Goal: Task Accomplishment & Management: Manage account settings

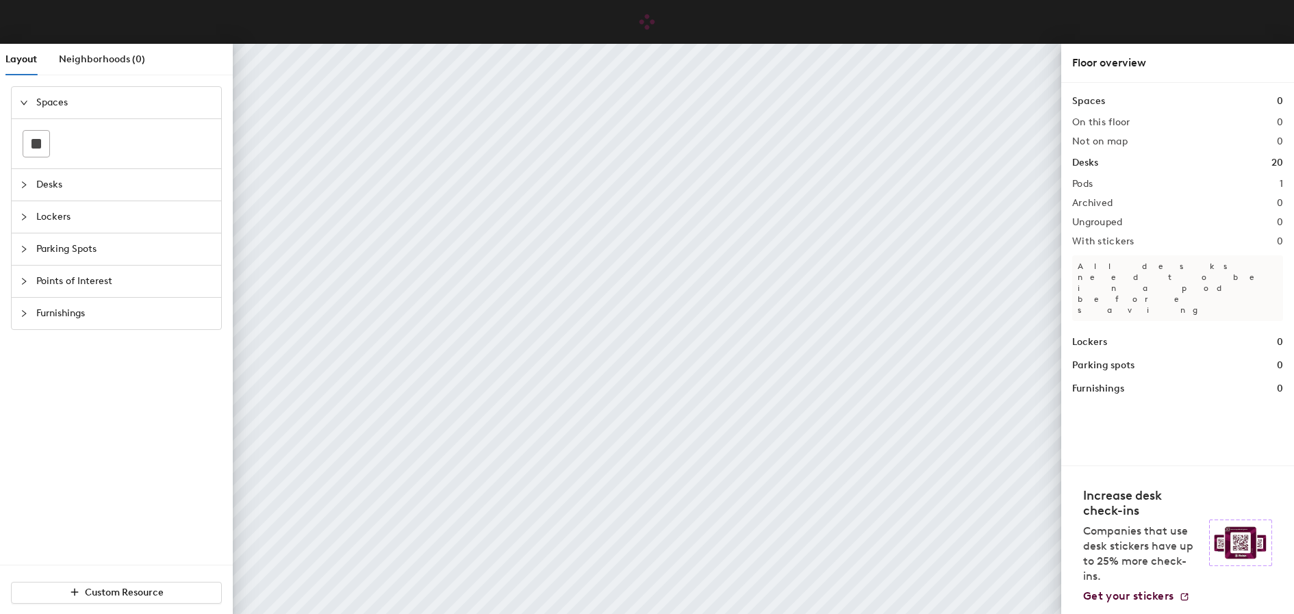
click at [107, 246] on span "Parking Spots" at bounding box center [124, 248] width 177 height 31
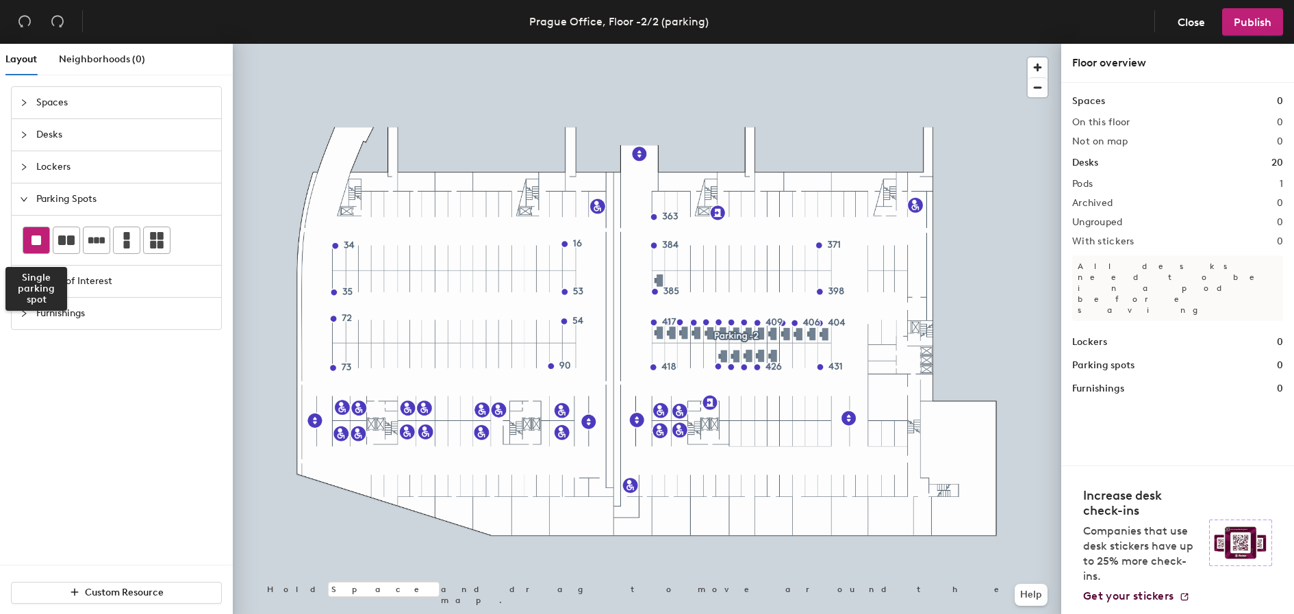
click at [39, 242] on rect at bounding box center [36, 240] width 10 height 10
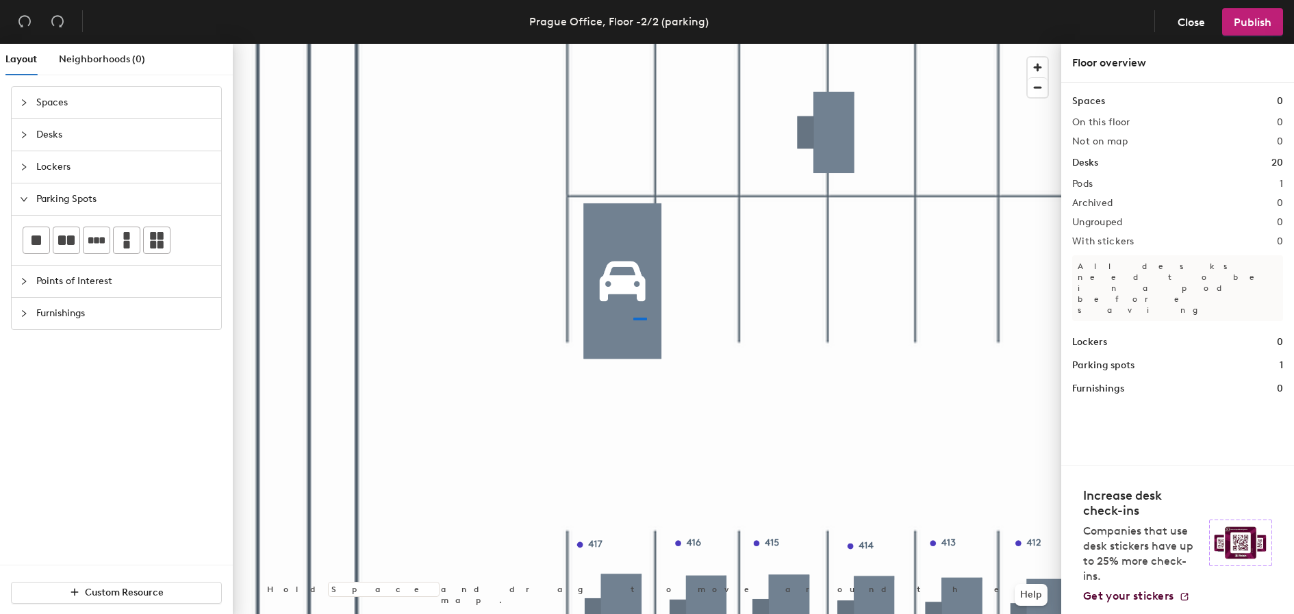
click at [633, 44] on div at bounding box center [647, 44] width 828 height 0
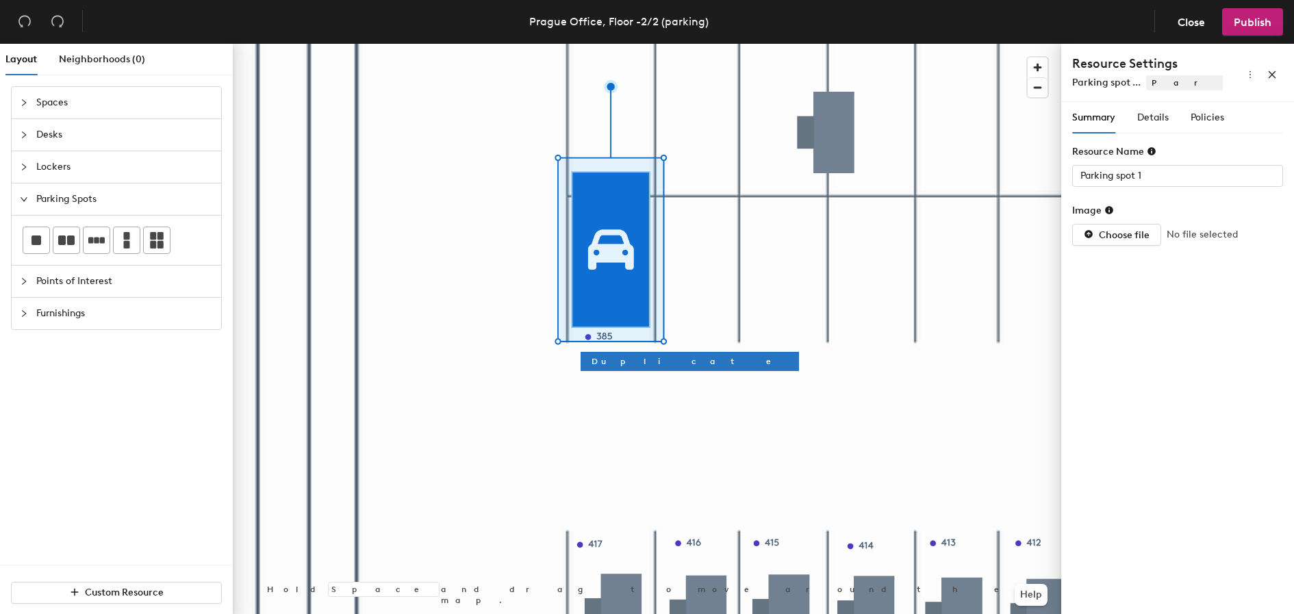
click at [836, 44] on div at bounding box center [647, 44] width 828 height 0
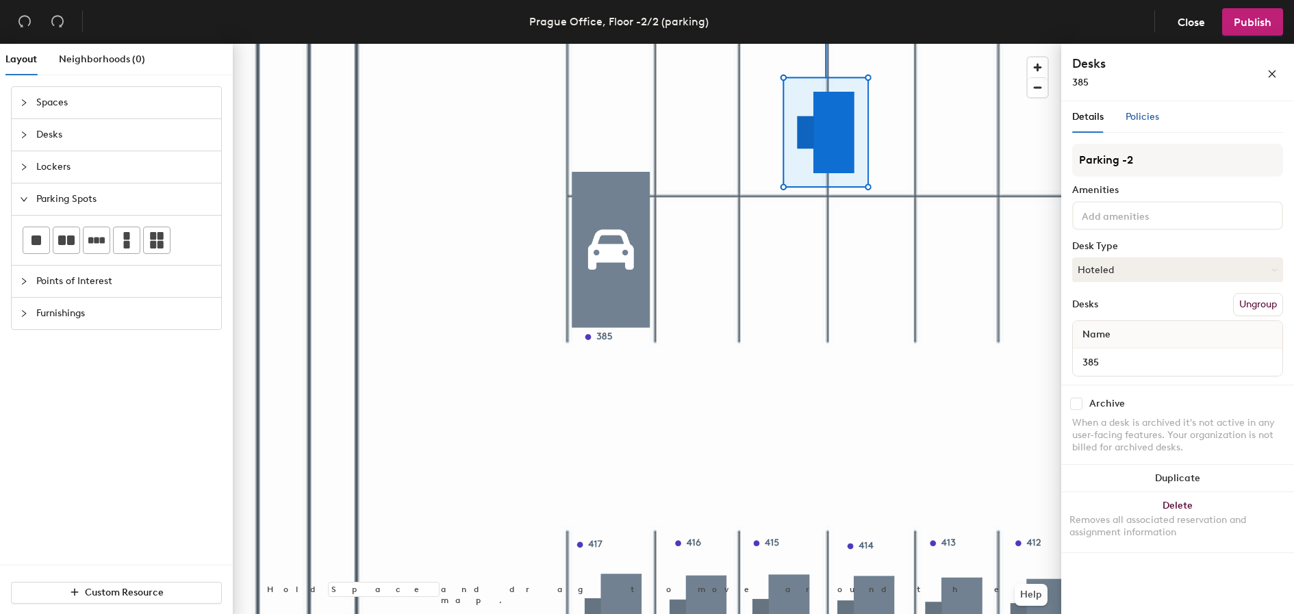
click at [1138, 113] on span "Policies" at bounding box center [1142, 117] width 34 height 12
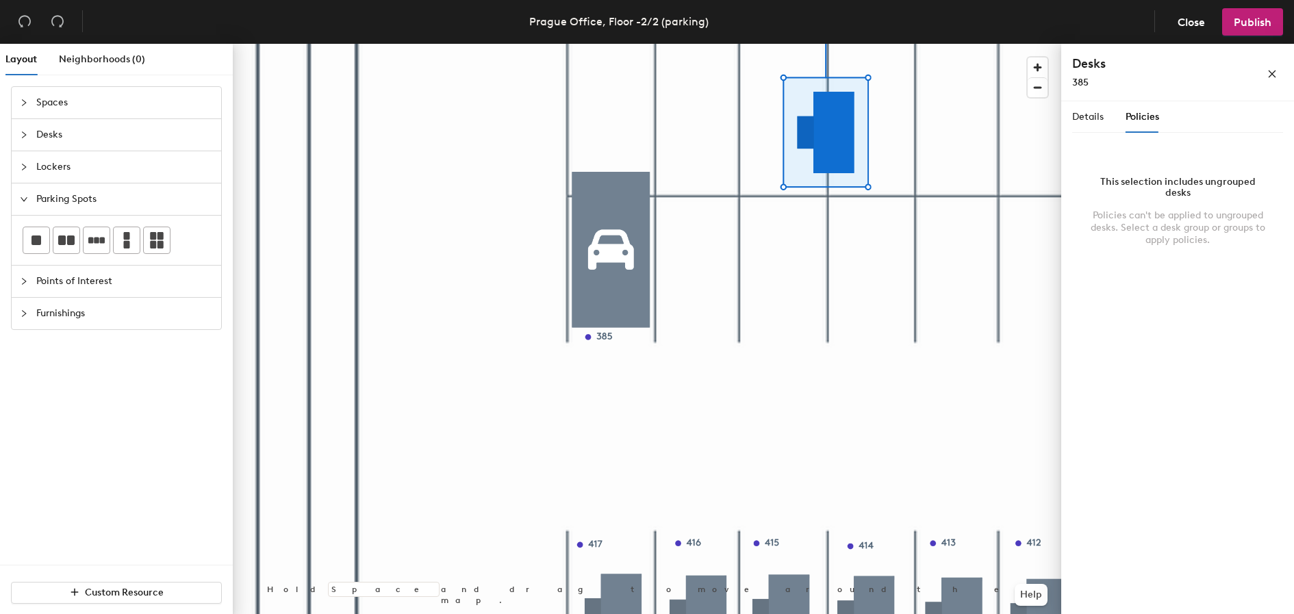
click at [598, 44] on div at bounding box center [647, 44] width 828 height 0
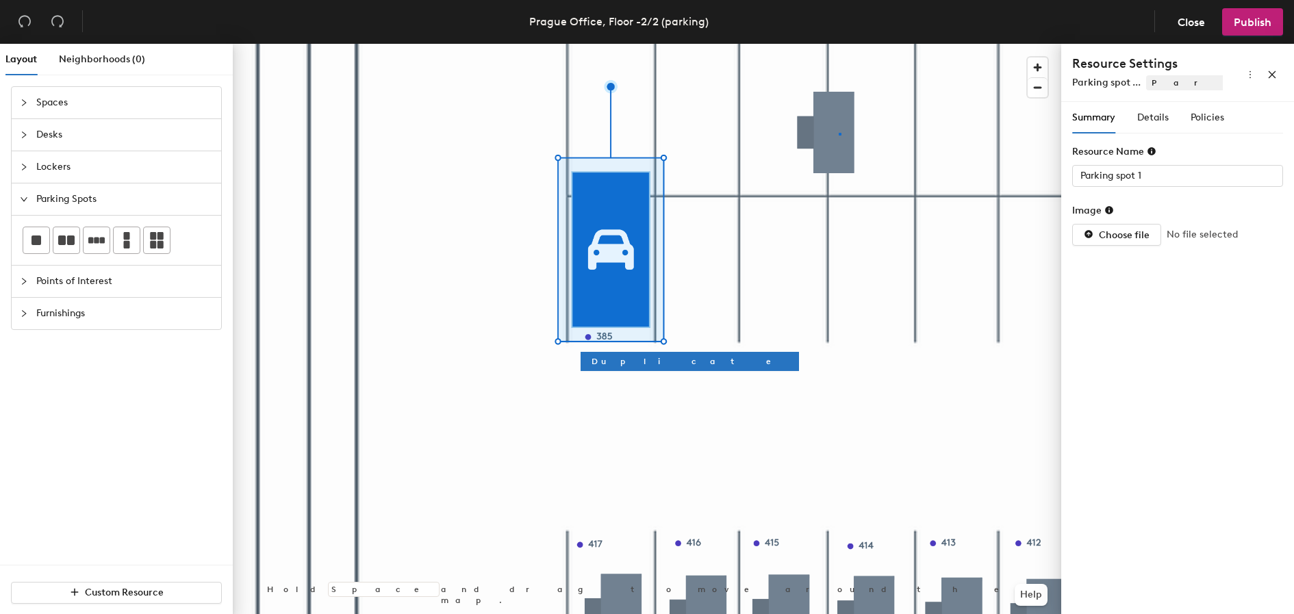
click at [839, 44] on div at bounding box center [647, 44] width 828 height 0
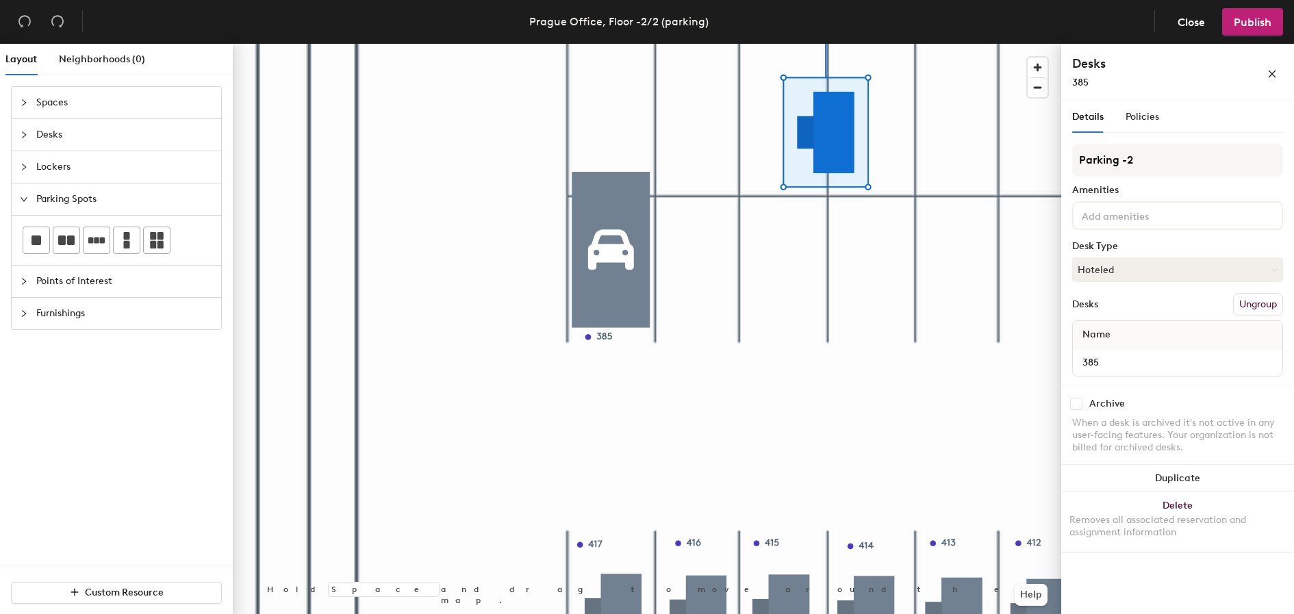
click at [1095, 119] on span "Details" at bounding box center [1087, 117] width 31 height 12
click at [1113, 361] on input "385" at bounding box center [1177, 362] width 204 height 19
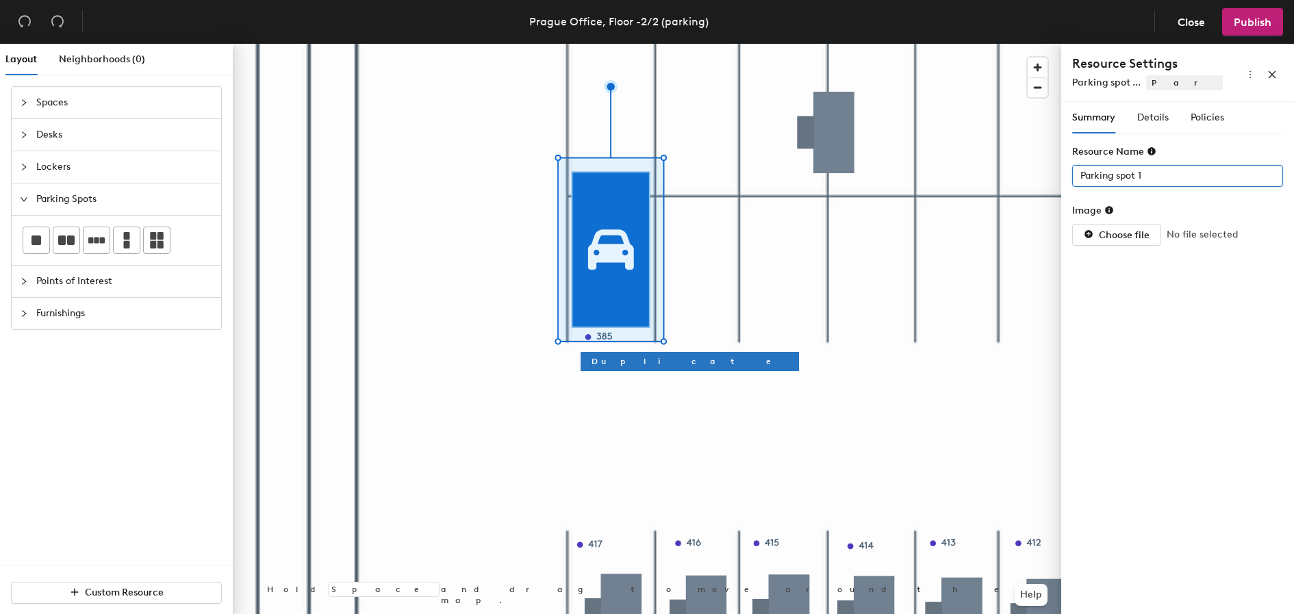
drag, startPoint x: 1162, startPoint y: 179, endPoint x: 1066, endPoint y: 179, distance: 95.8
click at [1066, 179] on div "Summary Details Policies Resource Name Parking spot 1 Image Choose file No file…" at bounding box center [1177, 361] width 233 height 518
paste input "385"
type input "385"
click at [891, 44] on div at bounding box center [647, 44] width 828 height 0
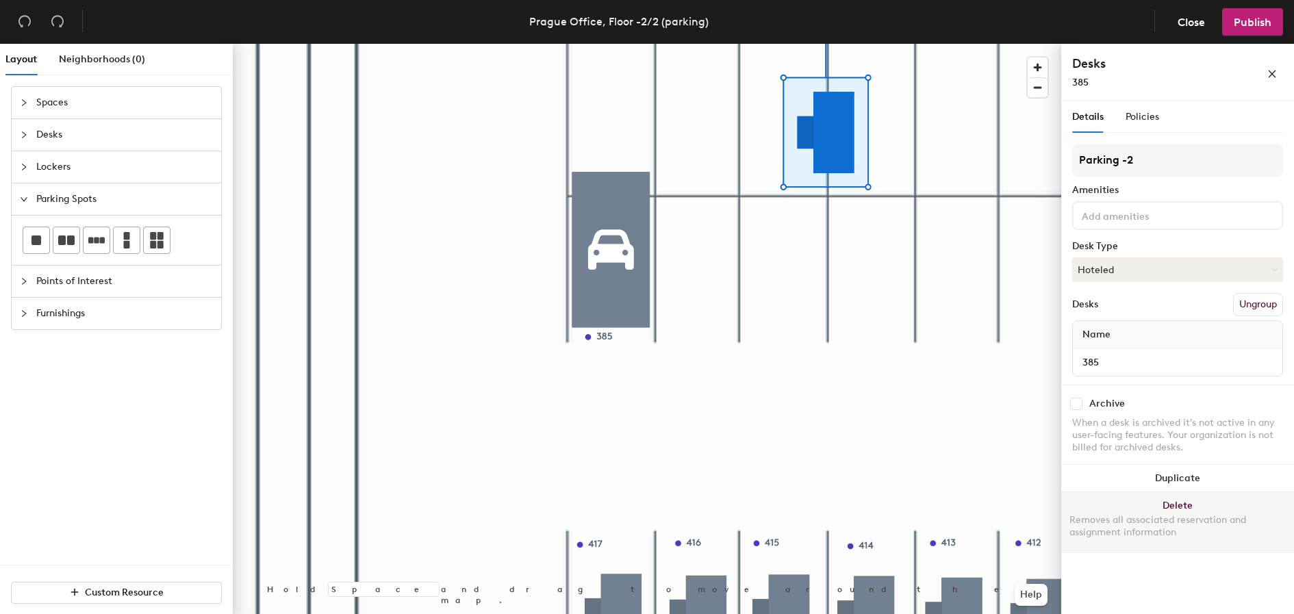
click at [1181, 505] on button "Delete Removes all associated reservation and assignment information" at bounding box center [1177, 522] width 233 height 60
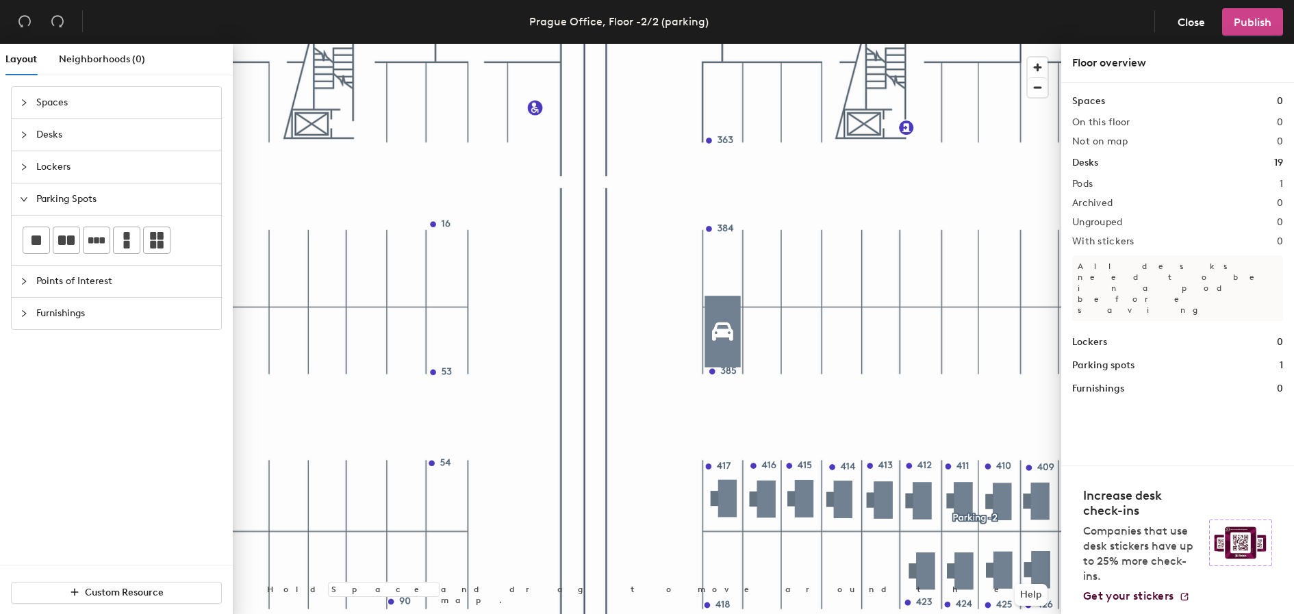
click at [1259, 23] on span "Publish" at bounding box center [1253, 22] width 38 height 13
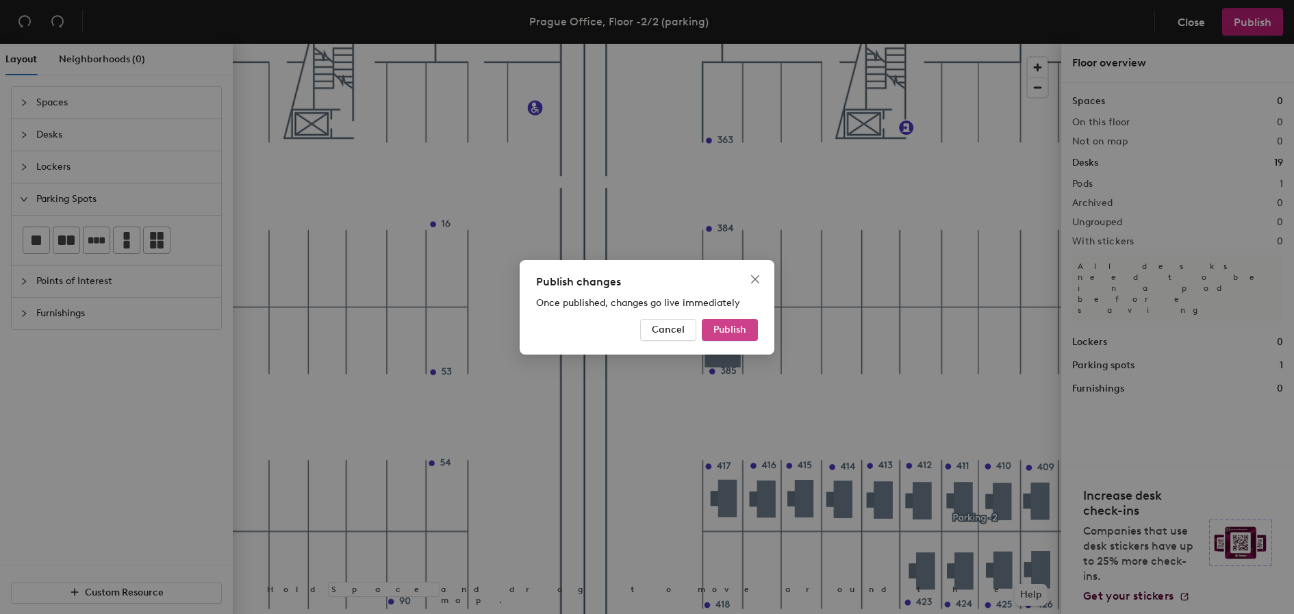
click at [726, 324] on span "Publish" at bounding box center [729, 330] width 33 height 12
